Goal: Information Seeking & Learning: Learn about a topic

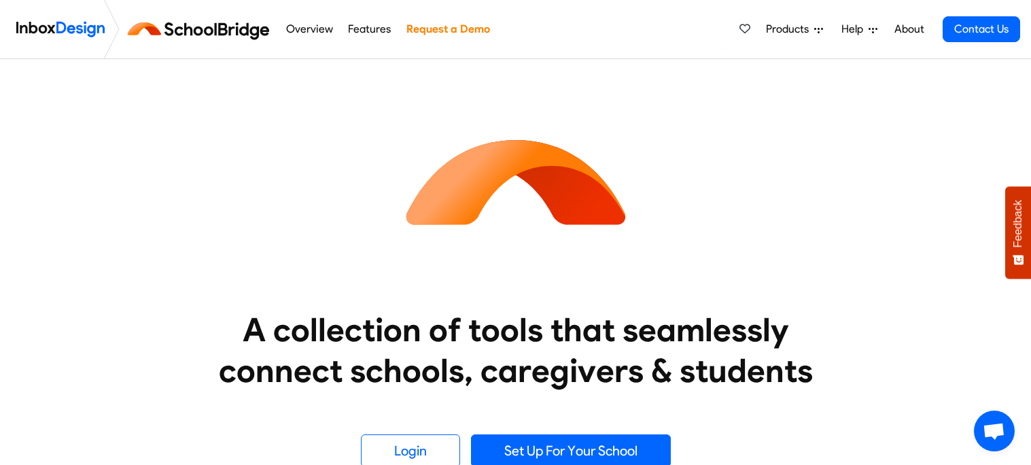
click at [379, 28] on link "Features" at bounding box center [370, 29] width 50 height 27
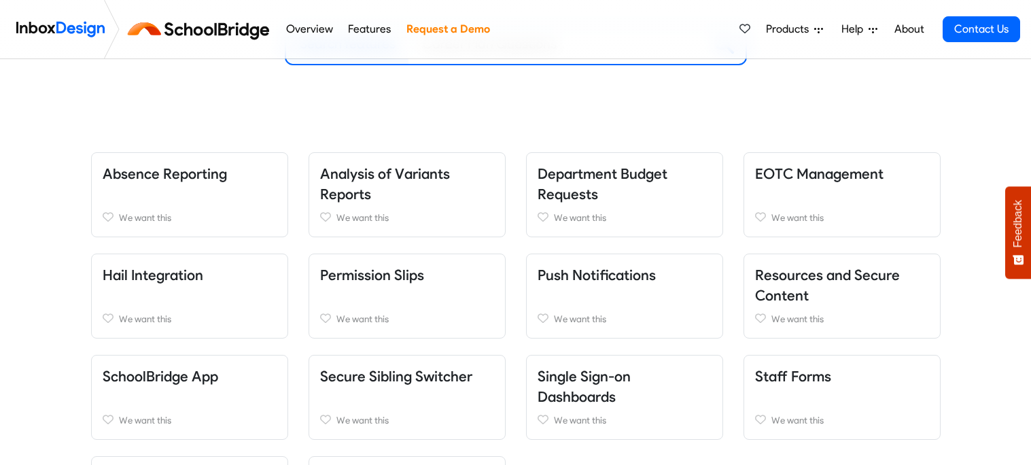
scroll to position [232, 0]
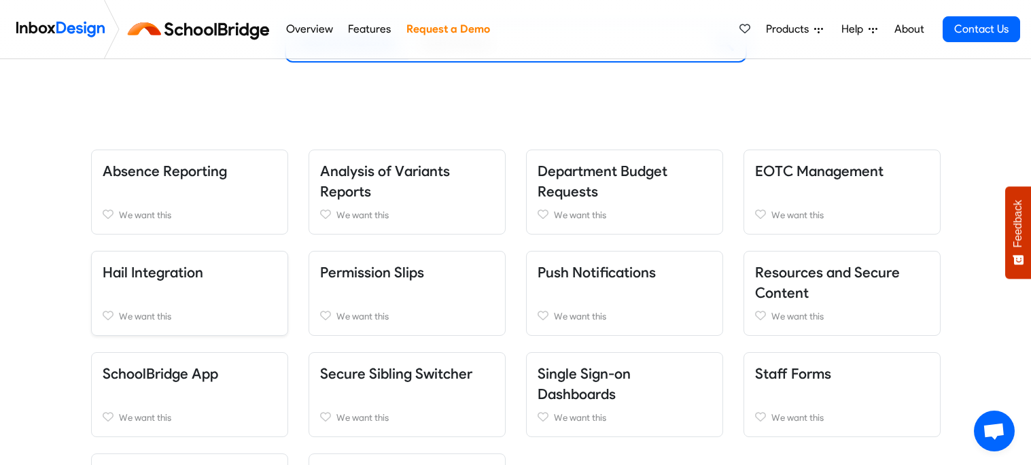
click at [224, 287] on div "Hail Integration We want this" at bounding box center [189, 293] width 197 height 85
click at [188, 264] on link "Hail Integration" at bounding box center [153, 272] width 101 height 17
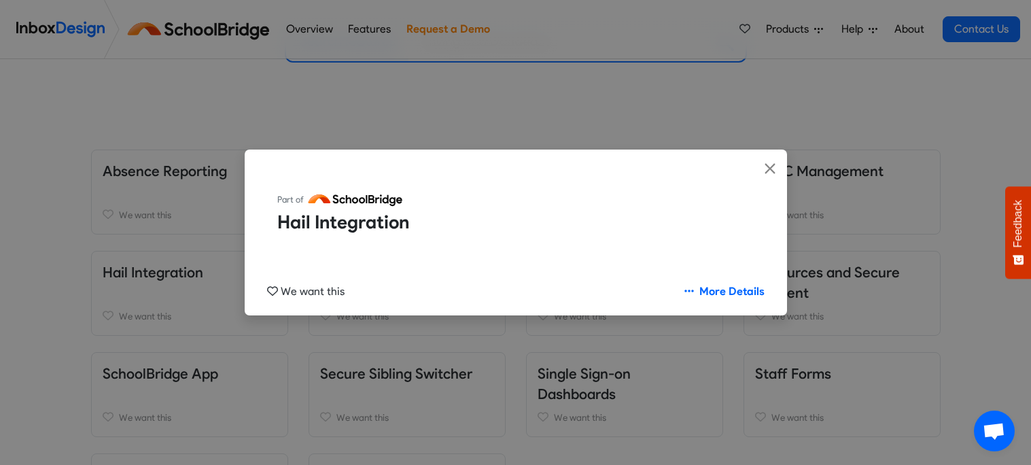
click at [197, 231] on div "Part of Hail Integration We want this More Details" at bounding box center [515, 232] width 1031 height 465
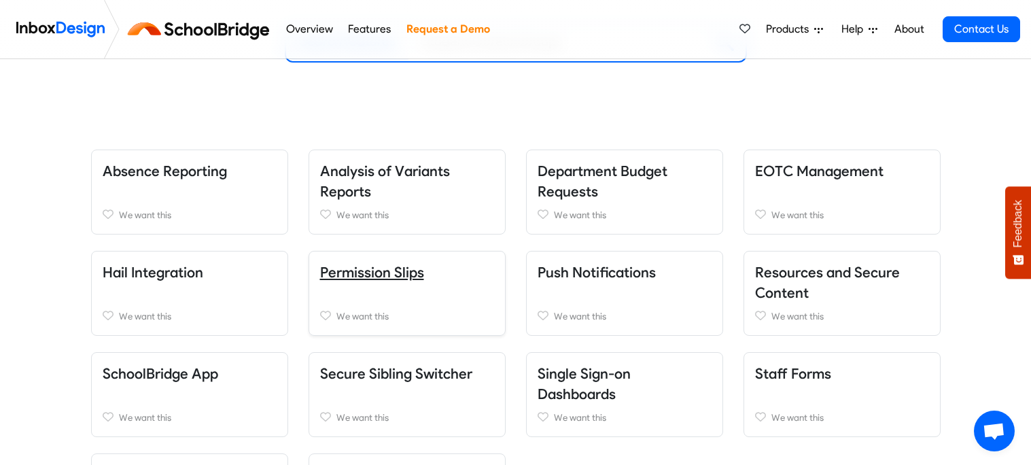
click at [349, 272] on link "Permission Slips" at bounding box center [372, 272] width 104 height 17
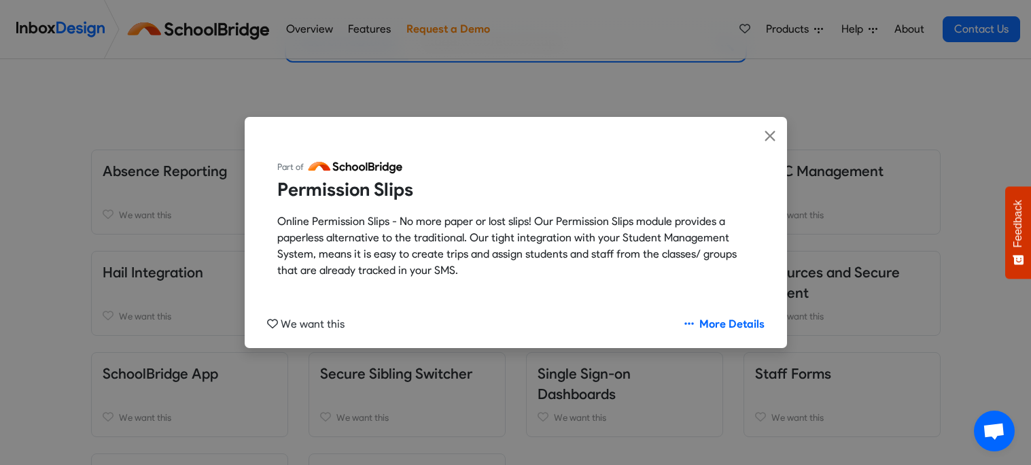
click at [224, 191] on div "Part of Permission Slips Online Permission Slips - No more paper or lost slips!…" at bounding box center [515, 232] width 1031 height 465
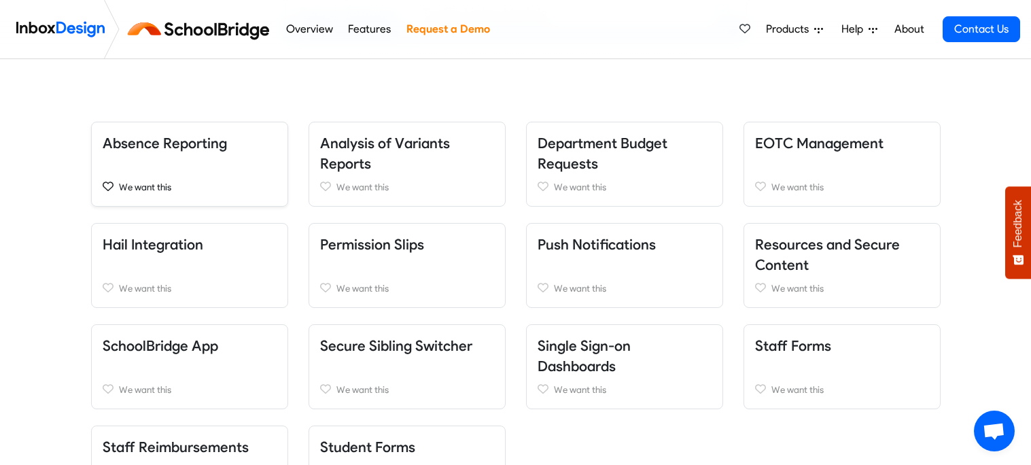
scroll to position [267, 0]
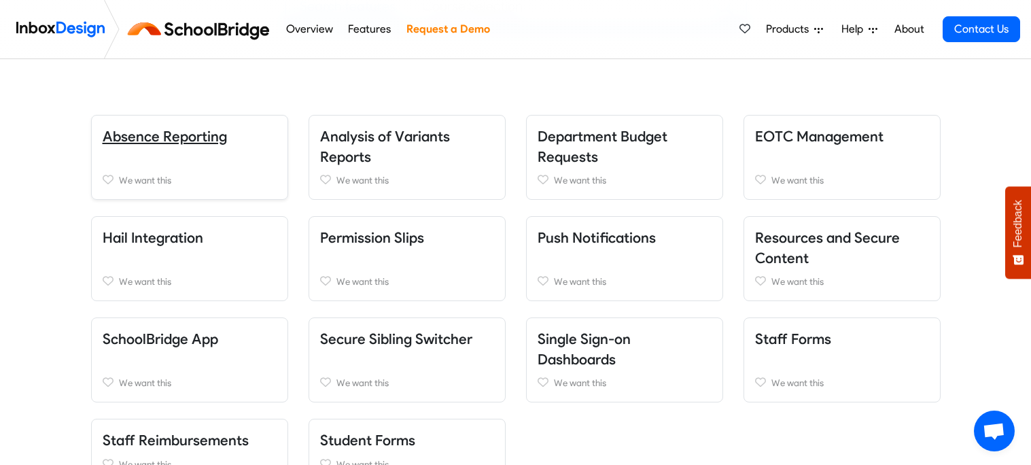
click at [158, 141] on link "Absence Reporting" at bounding box center [165, 136] width 124 height 17
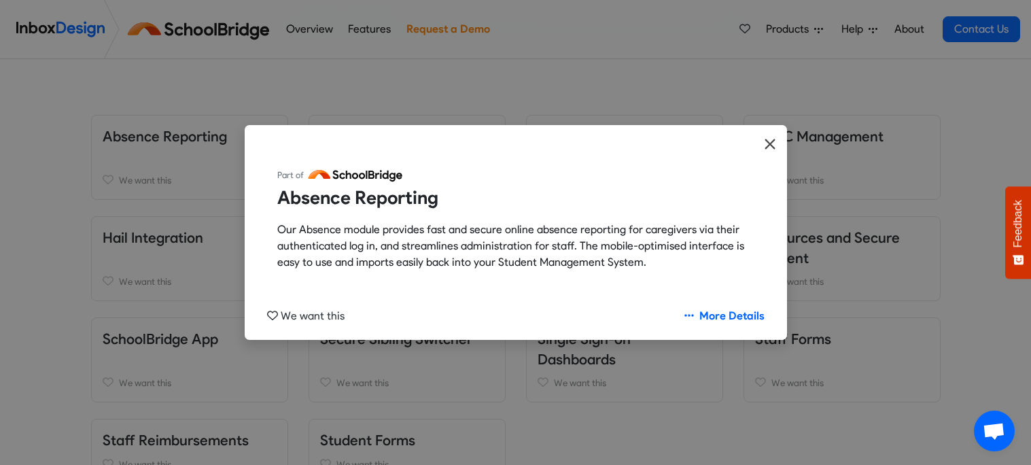
click at [753, 149] on button "Close" at bounding box center [770, 144] width 34 height 39
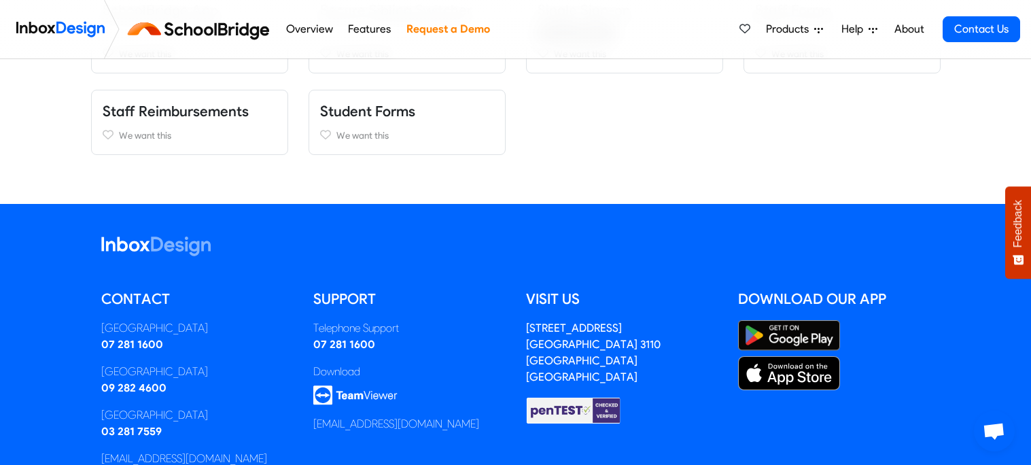
scroll to position [0, 0]
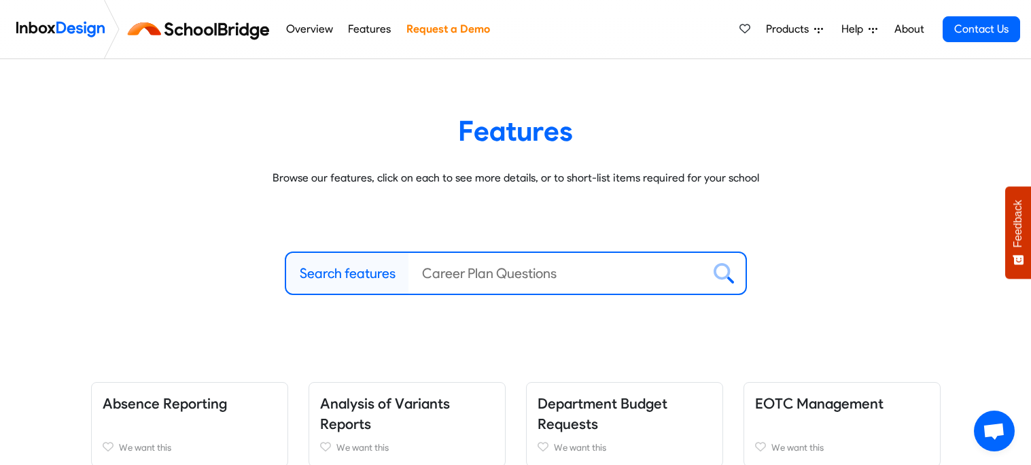
click at [56, 33] on img at bounding box center [60, 29] width 88 height 27
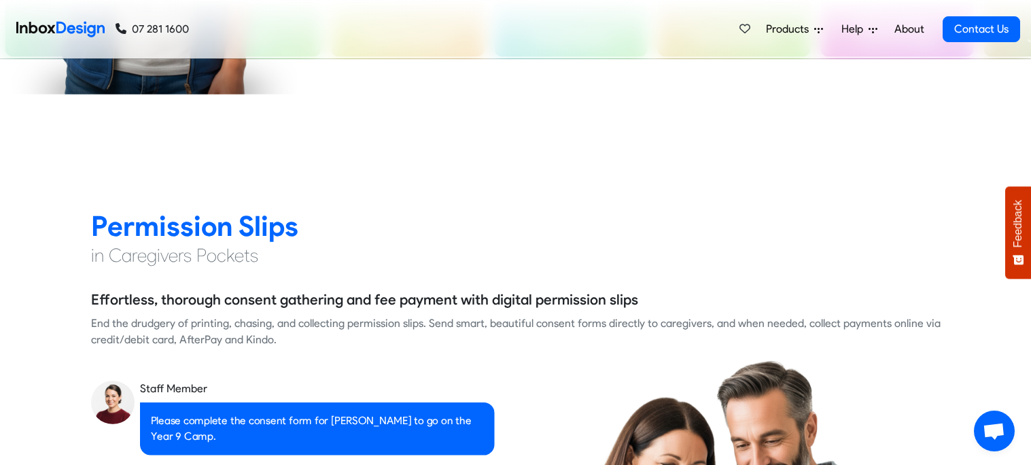
scroll to position [897, 0]
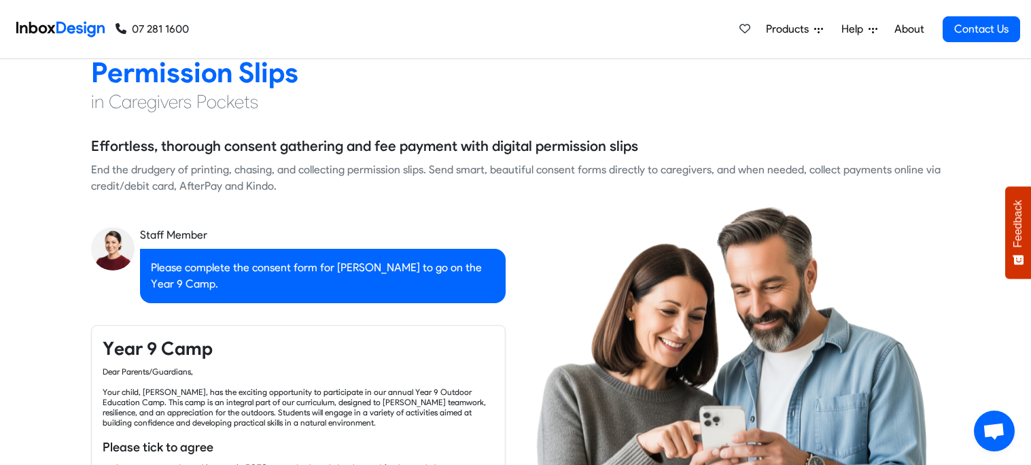
checkbox input "true"
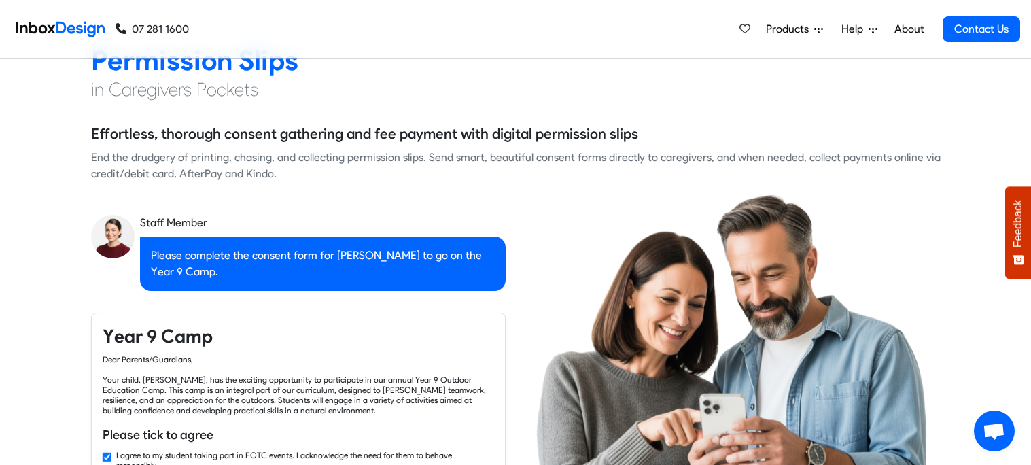
checkbox input "true"
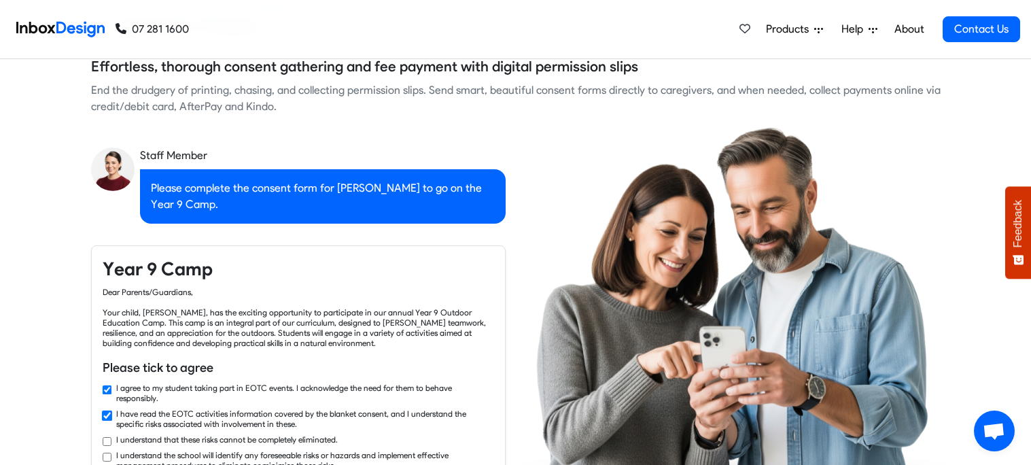
checkbox input "true"
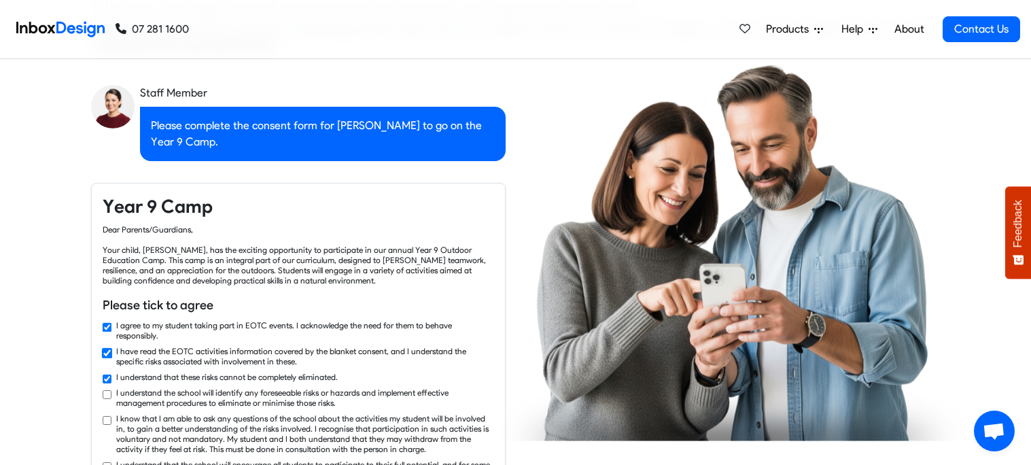
checkbox input "true"
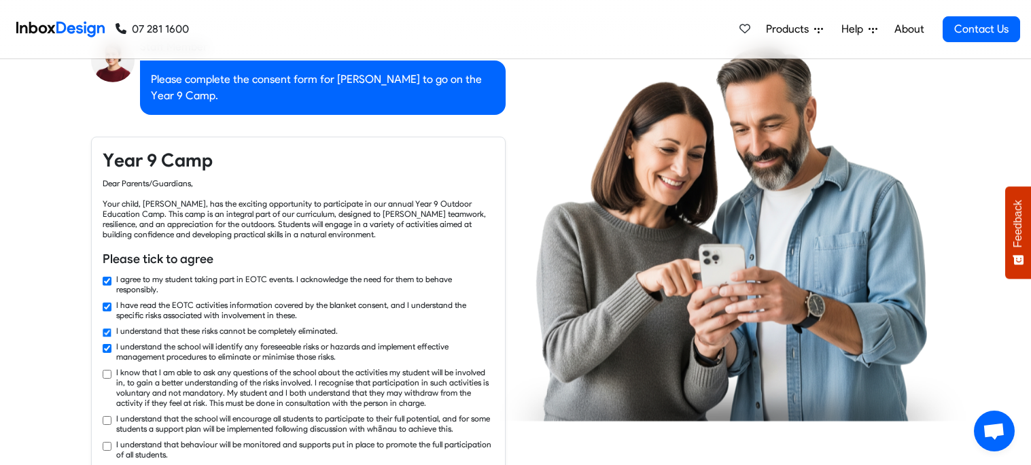
checkbox input "true"
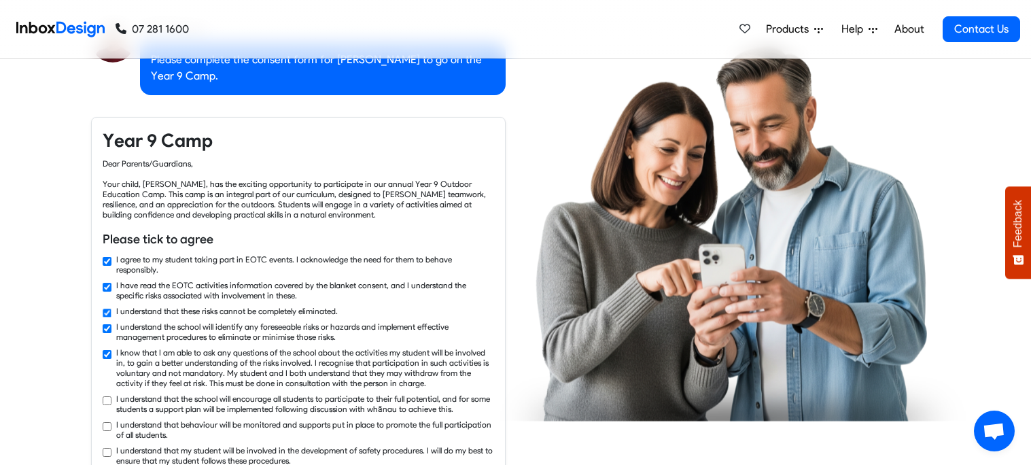
checkbox input "true"
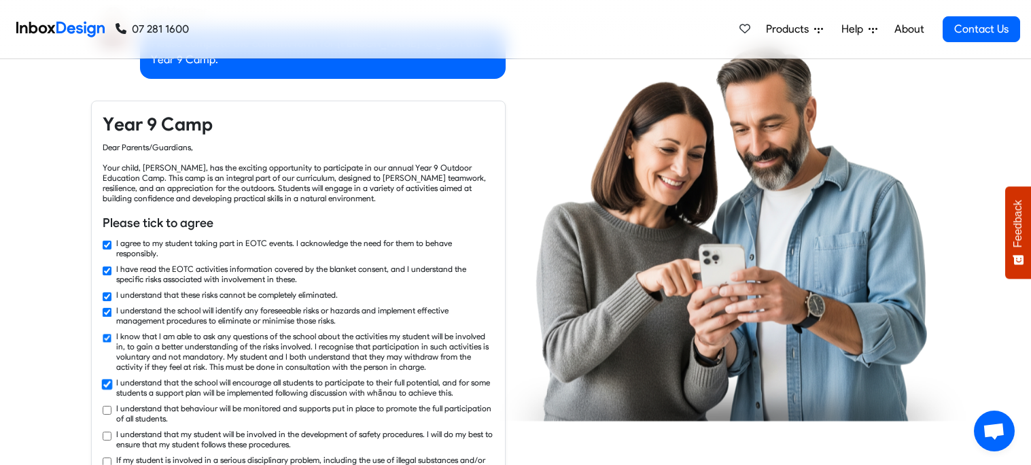
checkbox input "true"
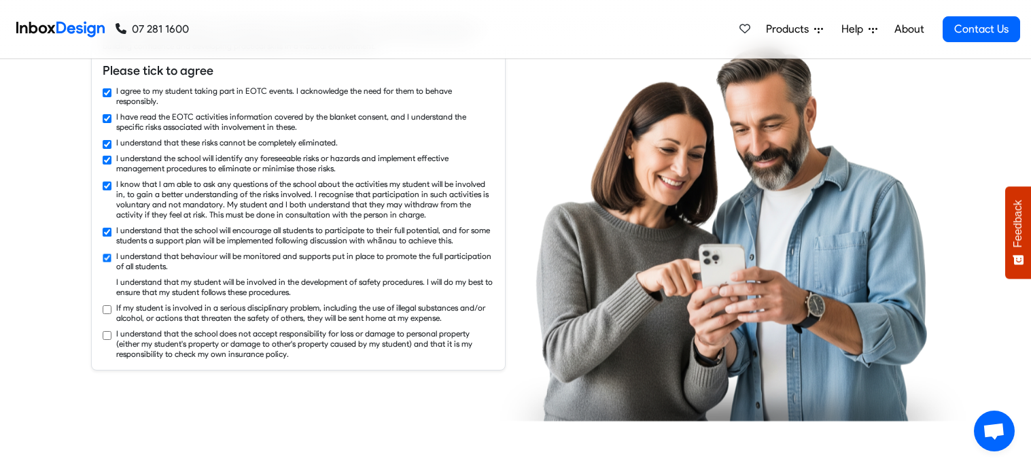
checkbox input "true"
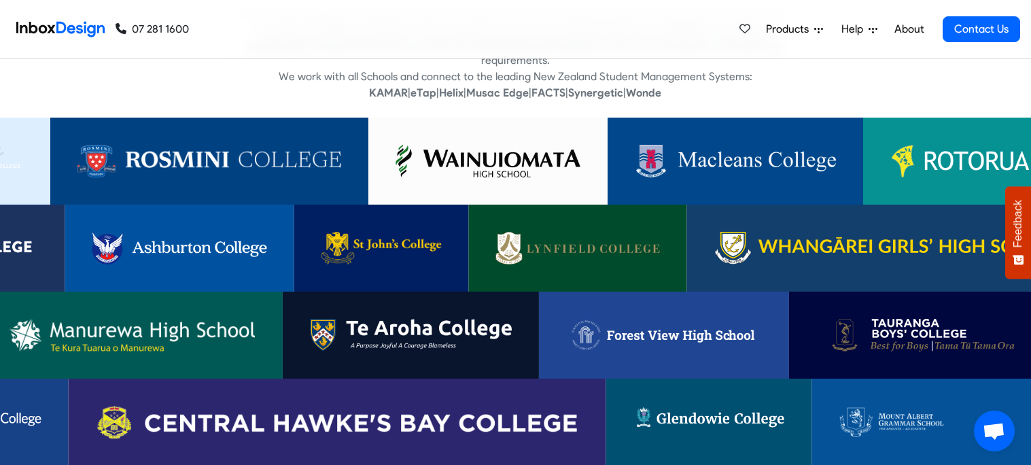
scroll to position [2665, 0]
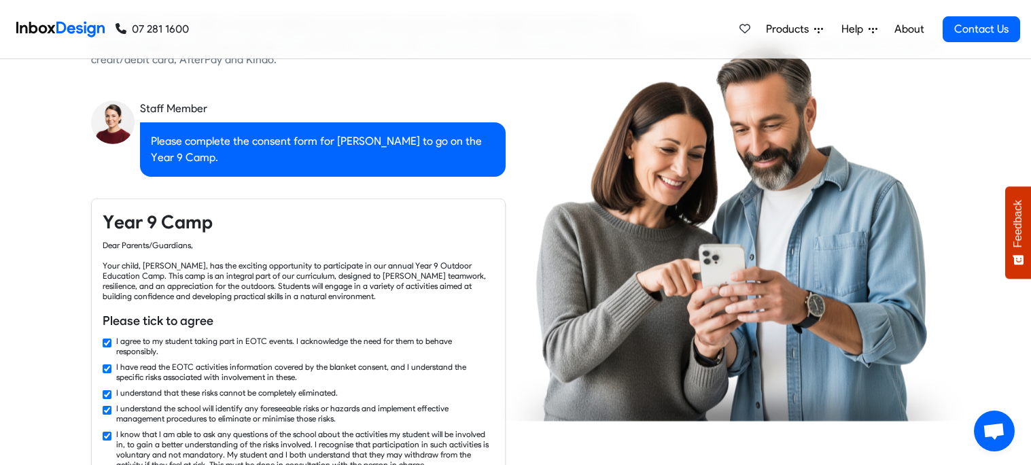
checkbox input "false"
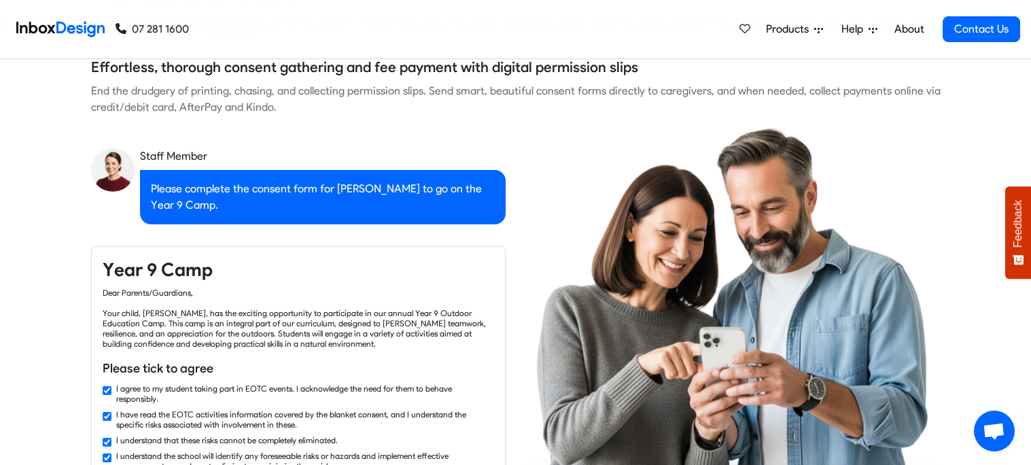
checkbox input "false"
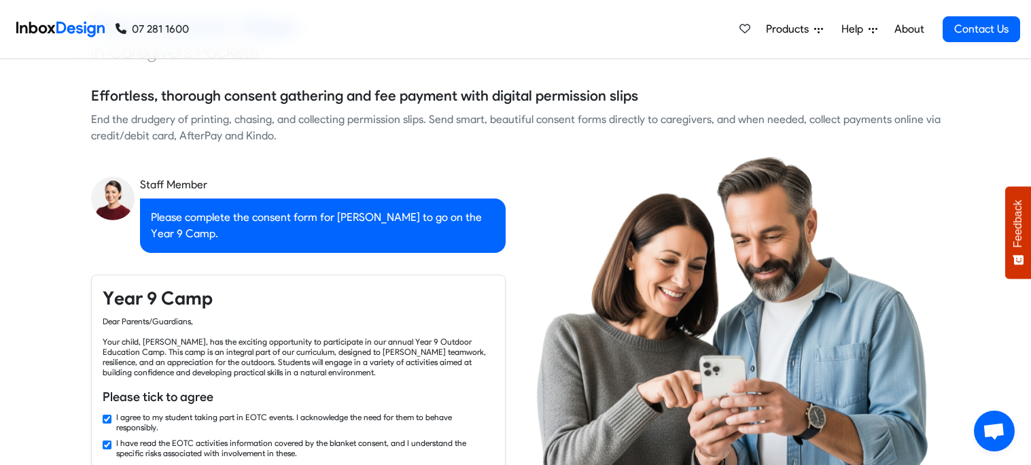
checkbox input "false"
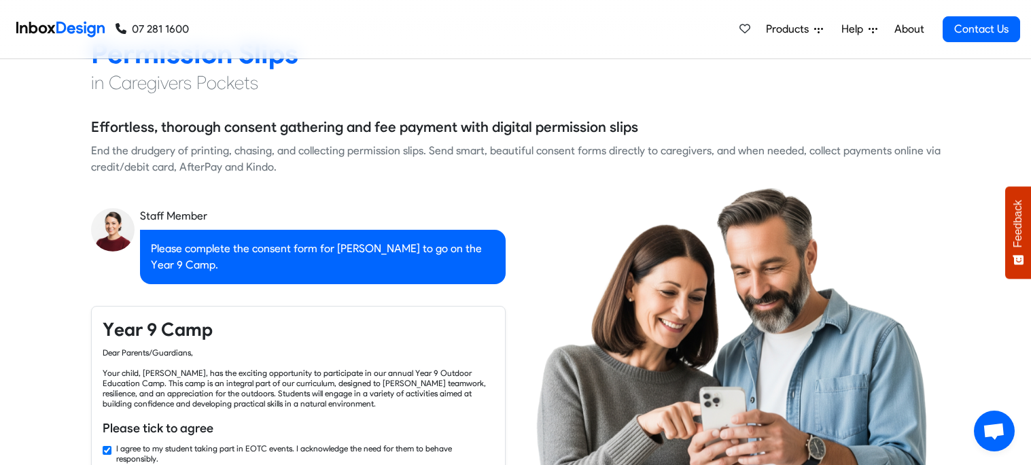
checkbox input "false"
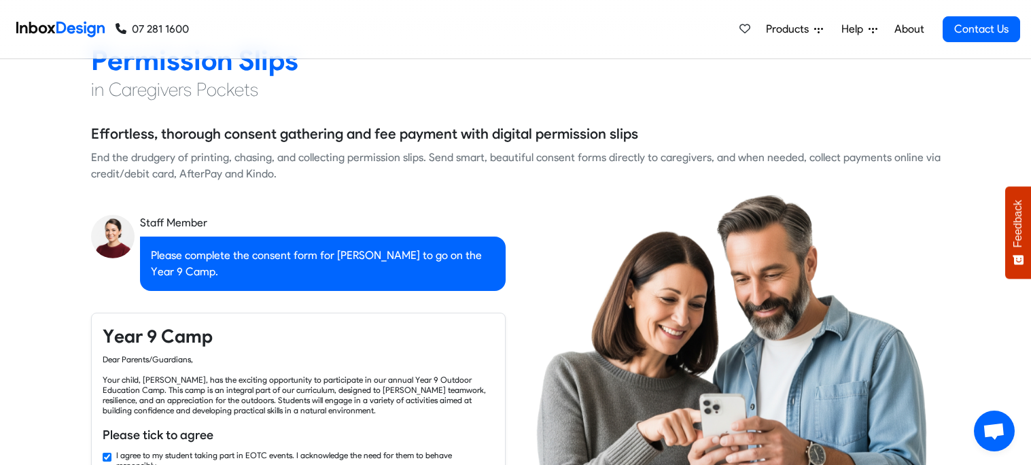
checkbox input "false"
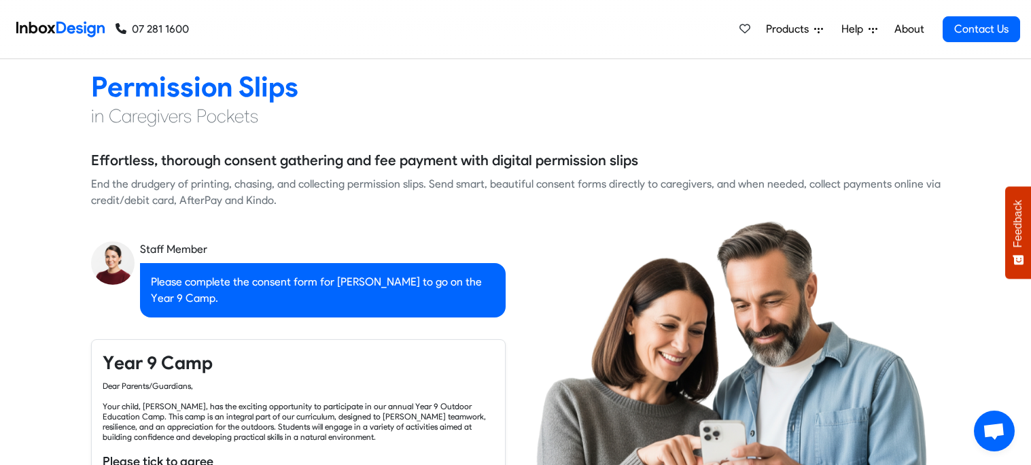
checkbox input "false"
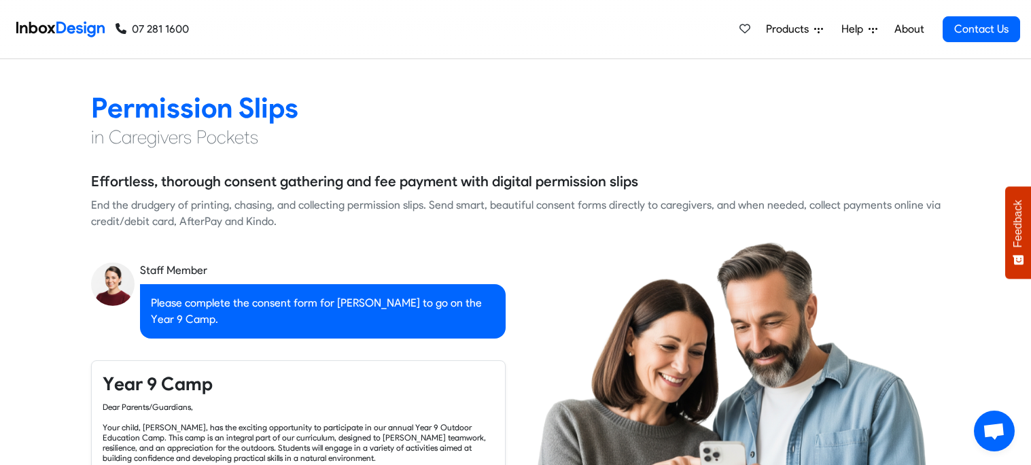
scroll to position [1011, 0]
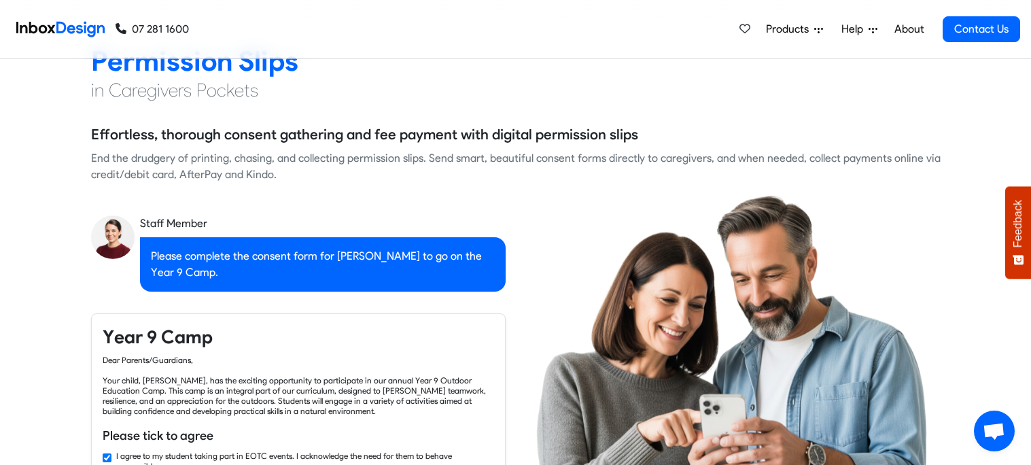
checkbox input "true"
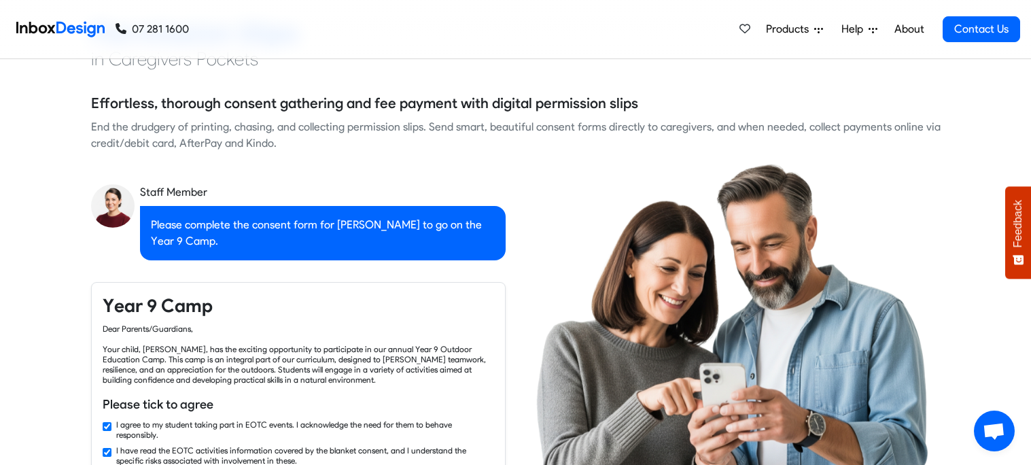
checkbox input "false"
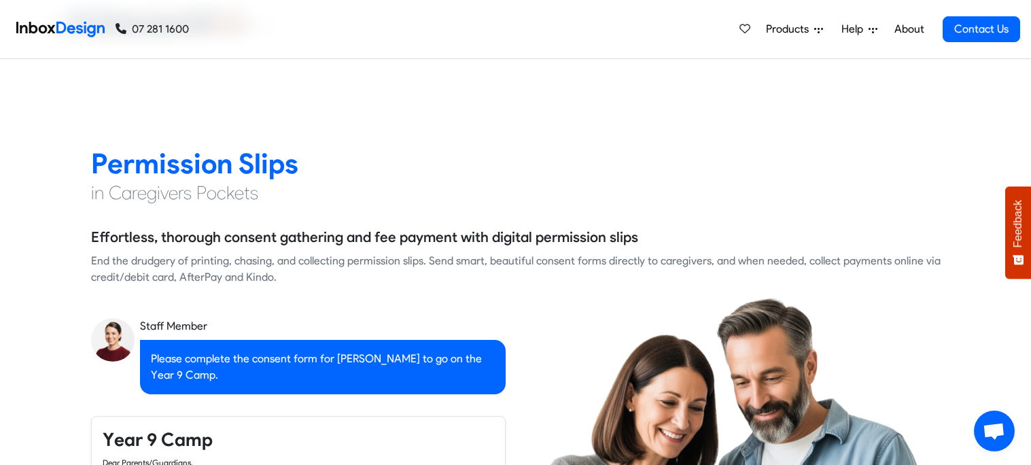
checkbox input "false"
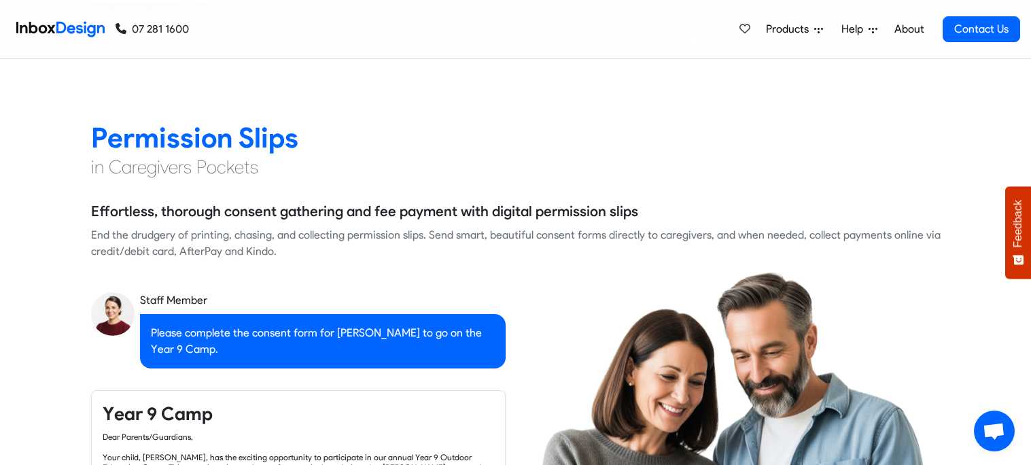
checkbox input "true"
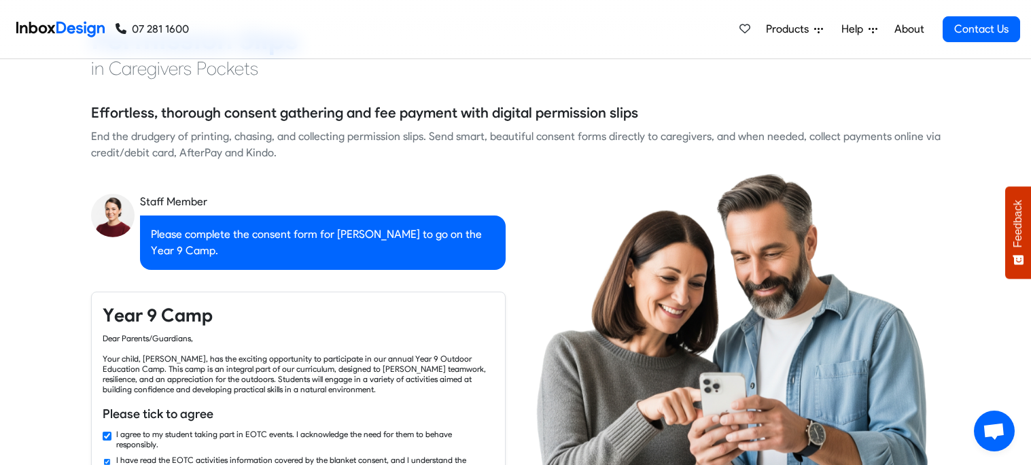
checkbox input "true"
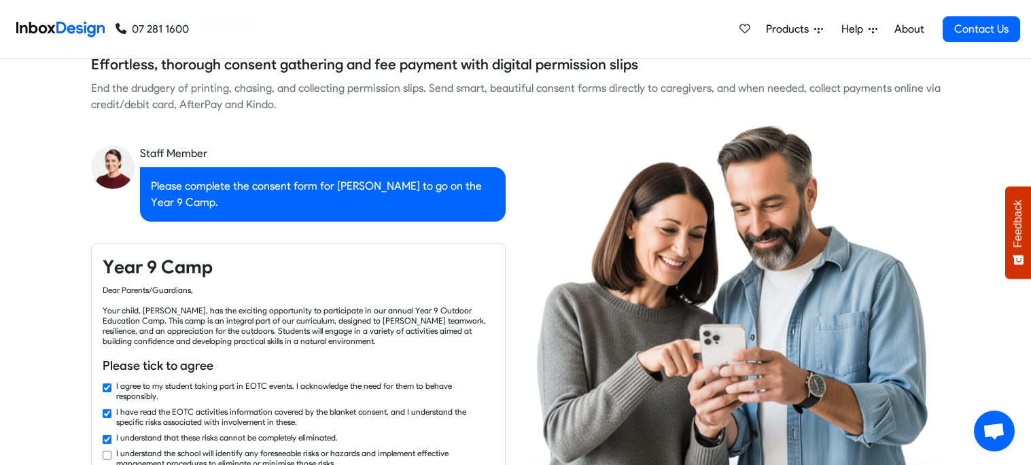
checkbox input "true"
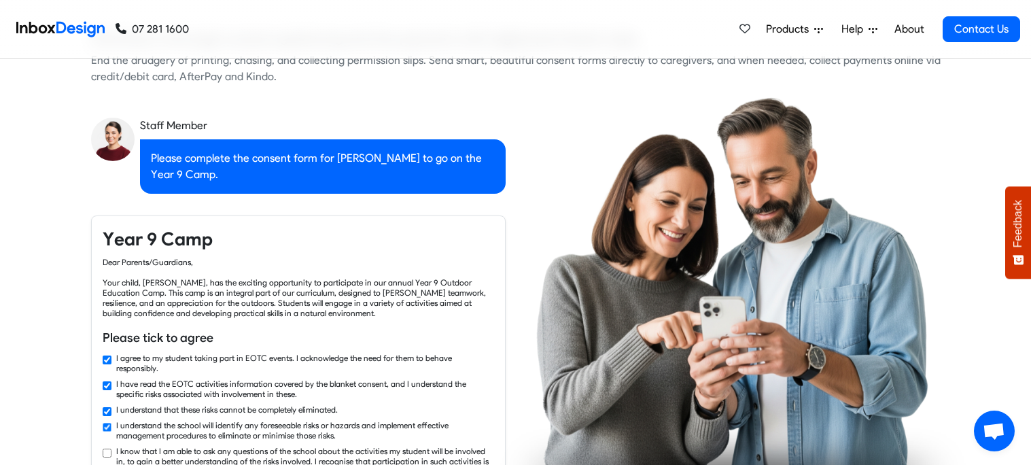
checkbox input "true"
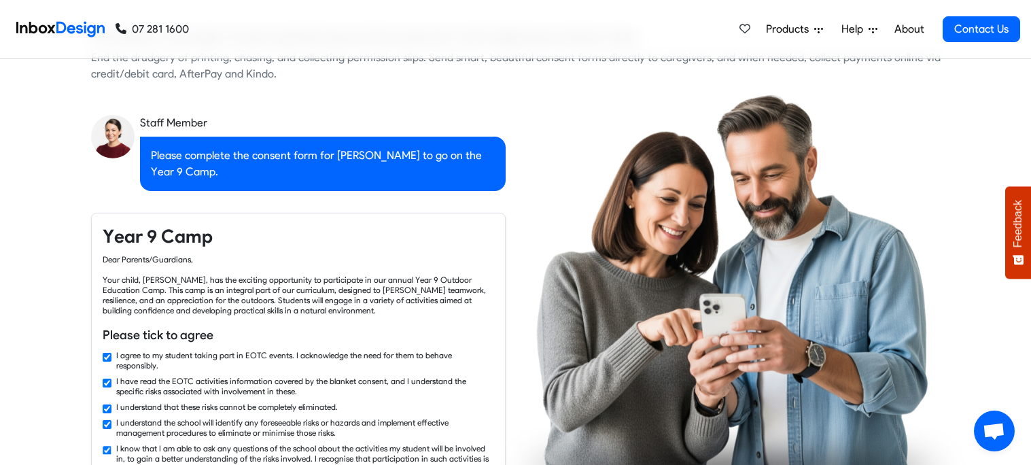
checkbox input "true"
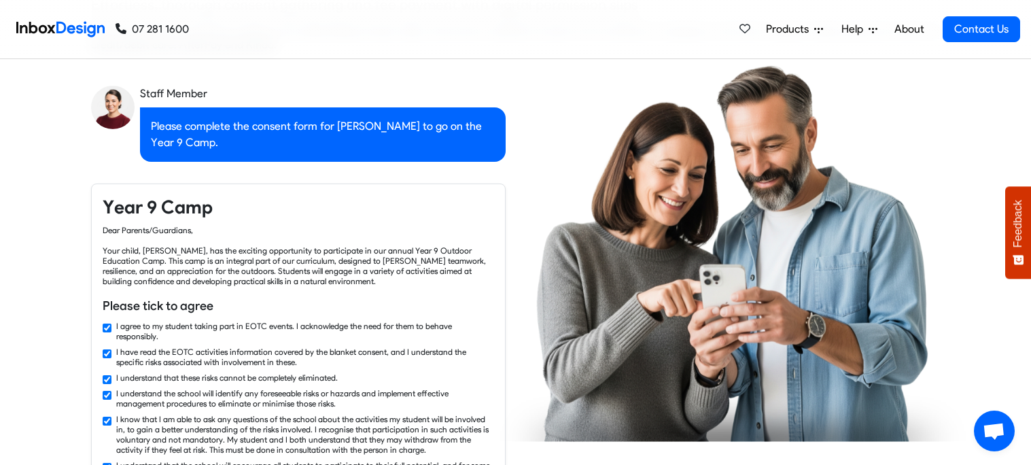
scroll to position [1192, 0]
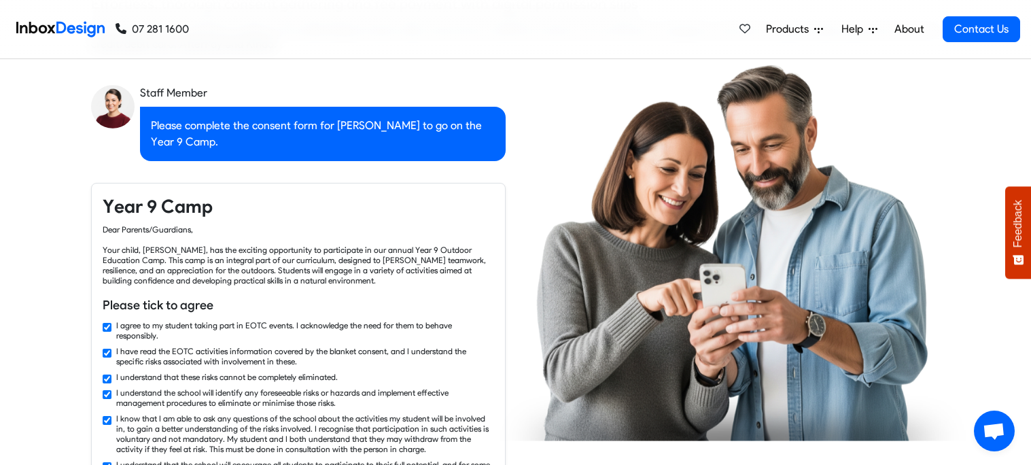
checkbox input "true"
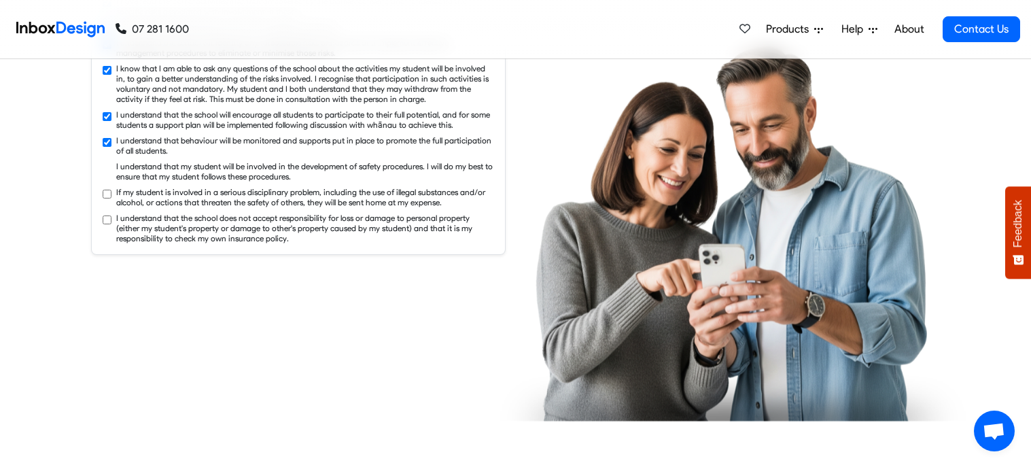
checkbox input "true"
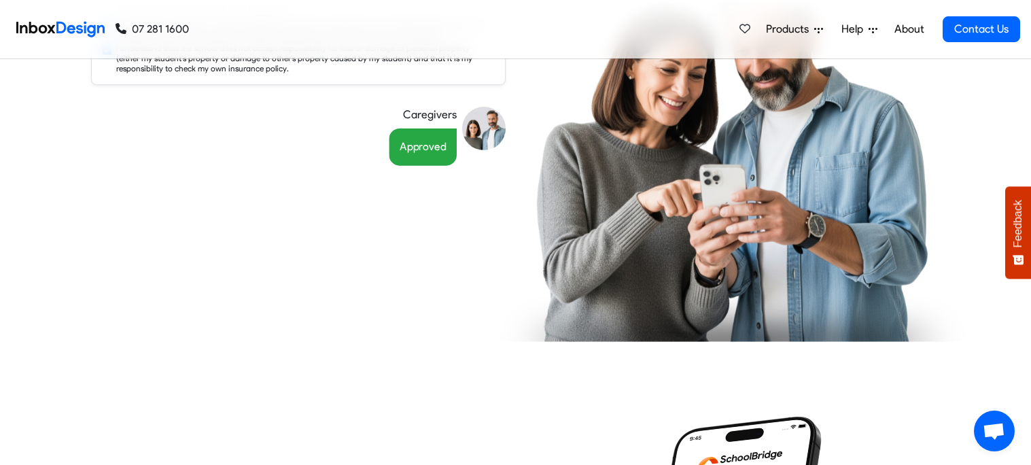
checkbox input "false"
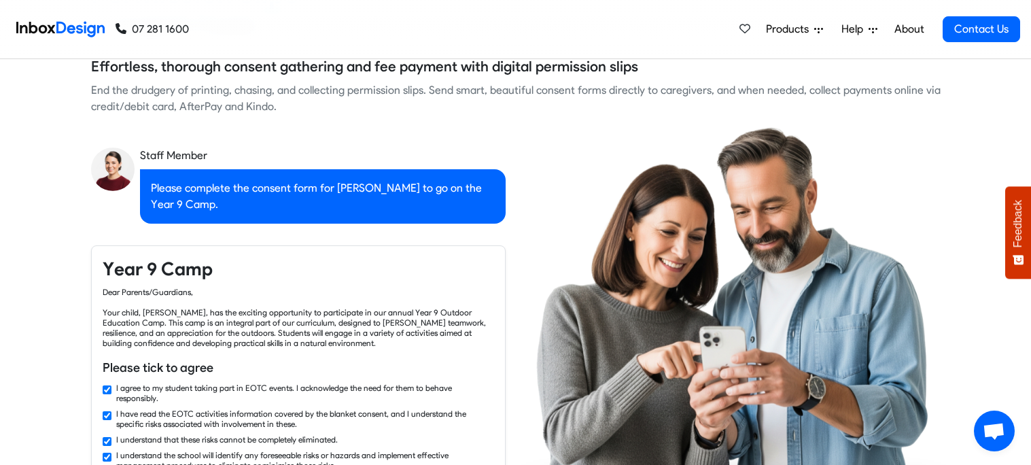
checkbox input "false"
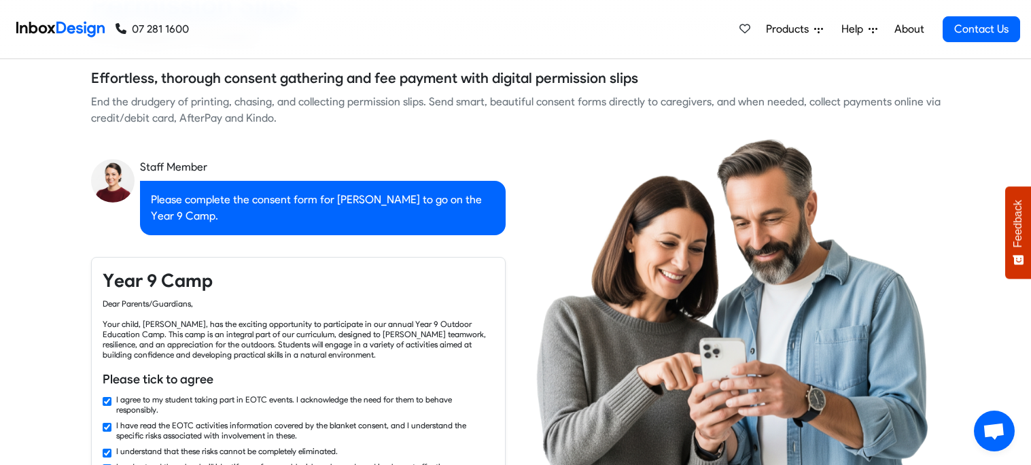
checkbox input "false"
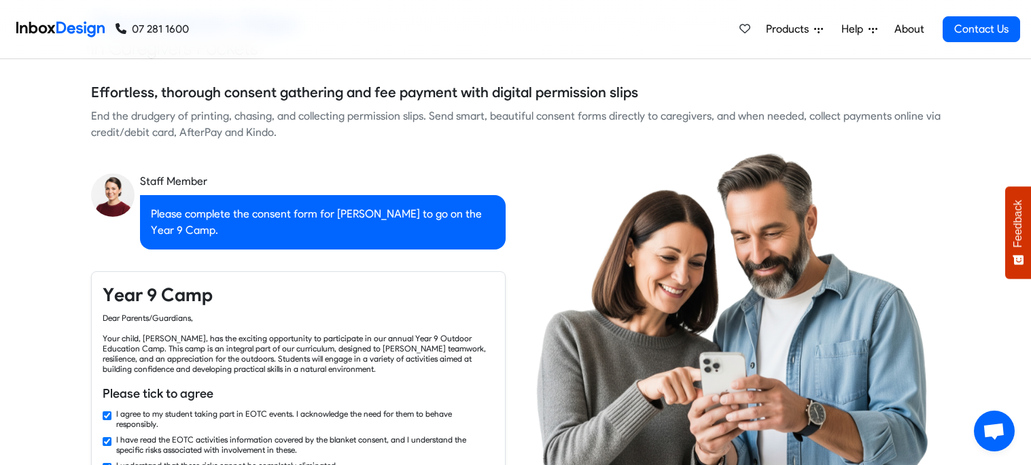
checkbox input "false"
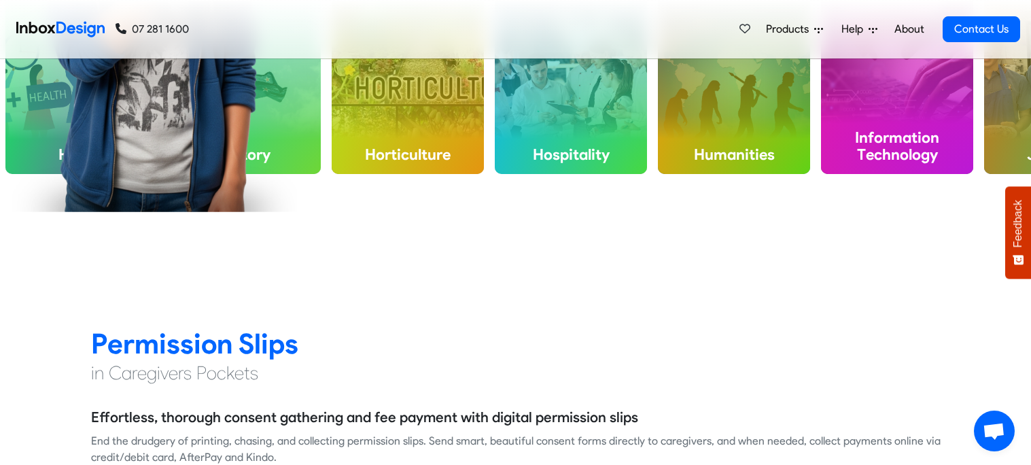
checkbox input "false"
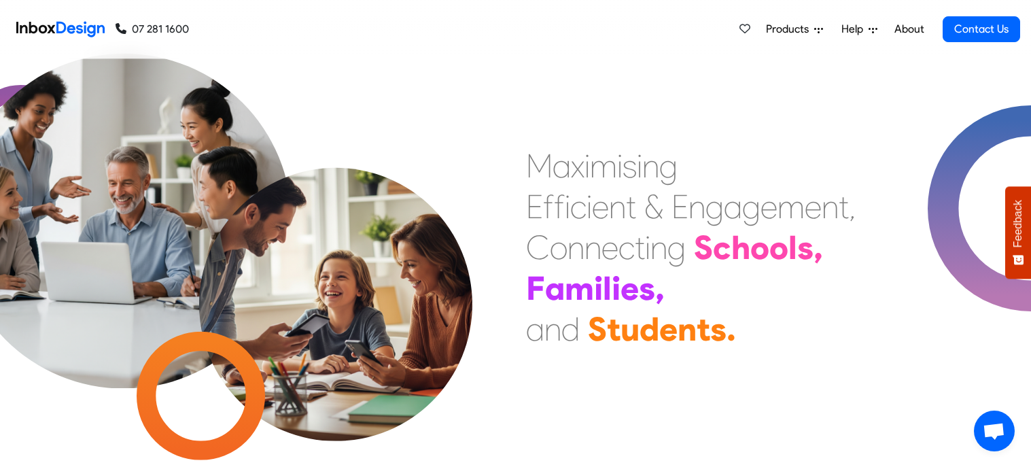
scroll to position [0, 0]
